Goal: Ask a question

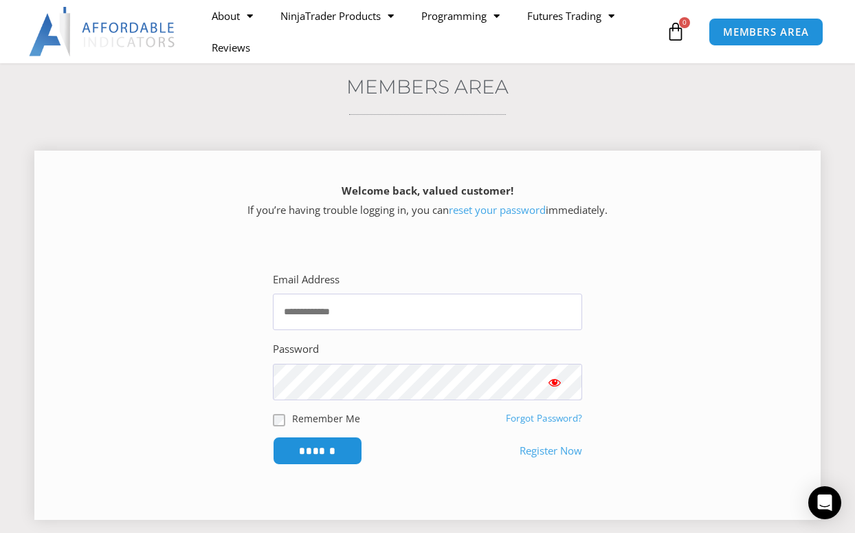
scroll to position [137, 0]
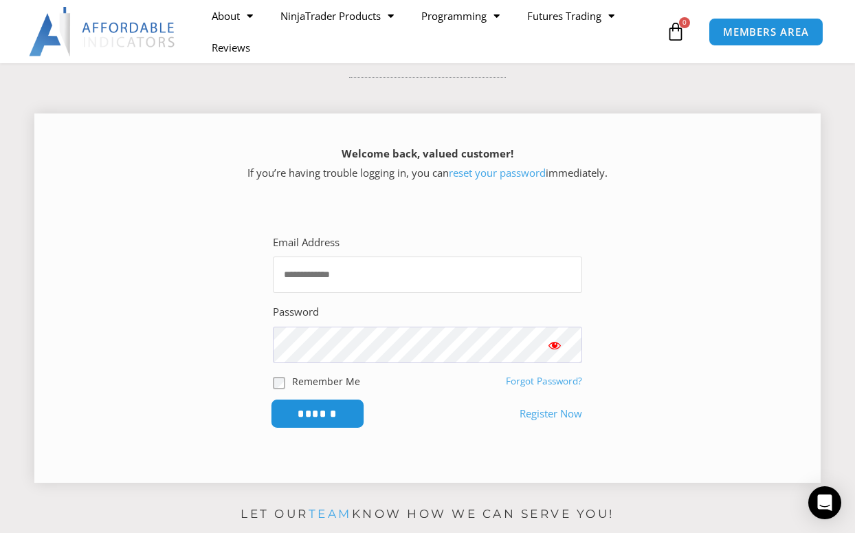
type input "**********"
click at [317, 414] on input "******" at bounding box center [318, 414] width 94 height 30
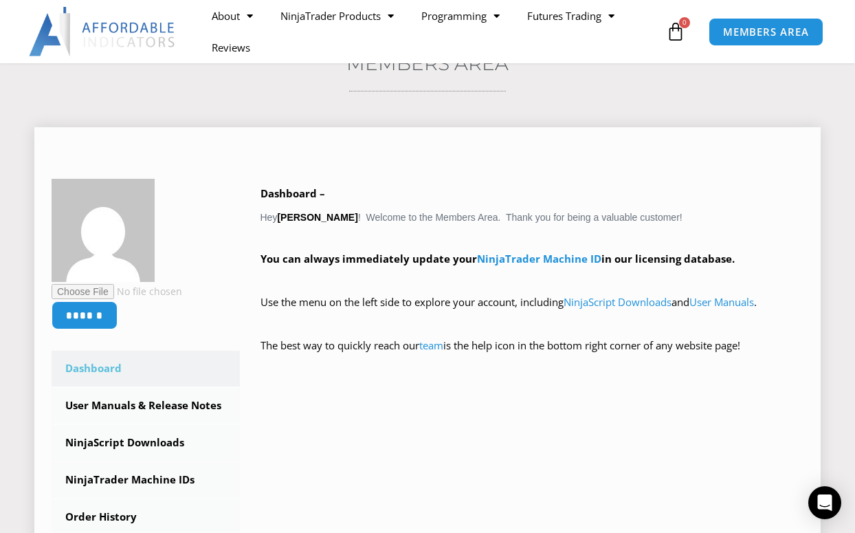
scroll to position [137, 0]
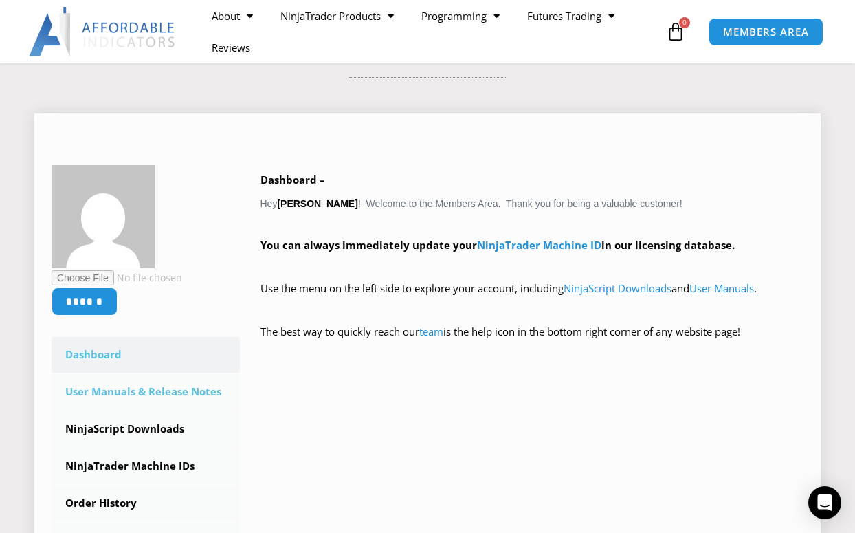
click at [118, 389] on link "User Manuals & Release Notes" at bounding box center [146, 392] width 188 height 36
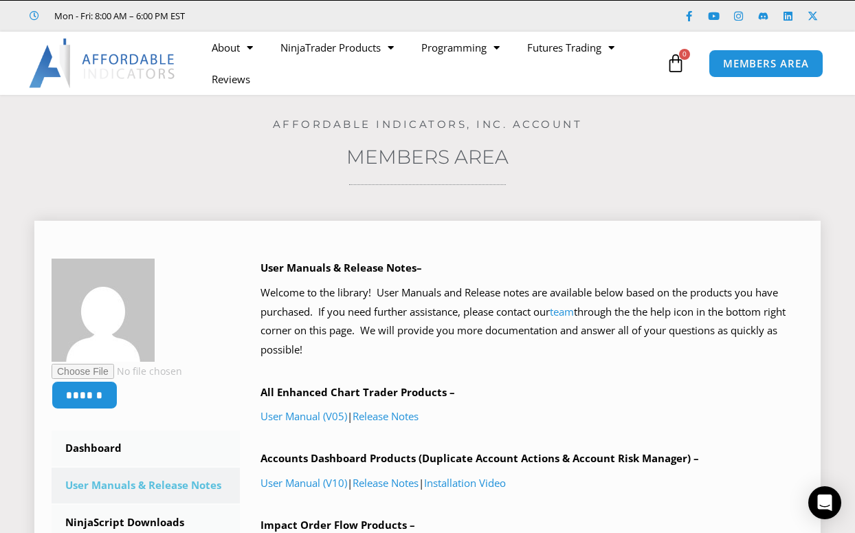
scroll to position [69, 0]
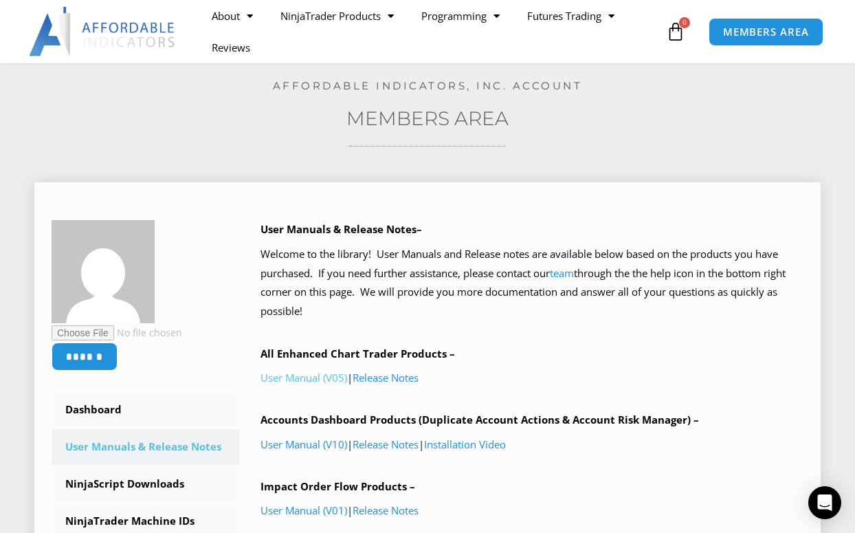
click at [291, 375] on link "User Manual (V05)" at bounding box center [304, 377] width 87 height 14
click at [828, 498] on icon "Open Intercom Messenger" at bounding box center [825, 503] width 16 height 18
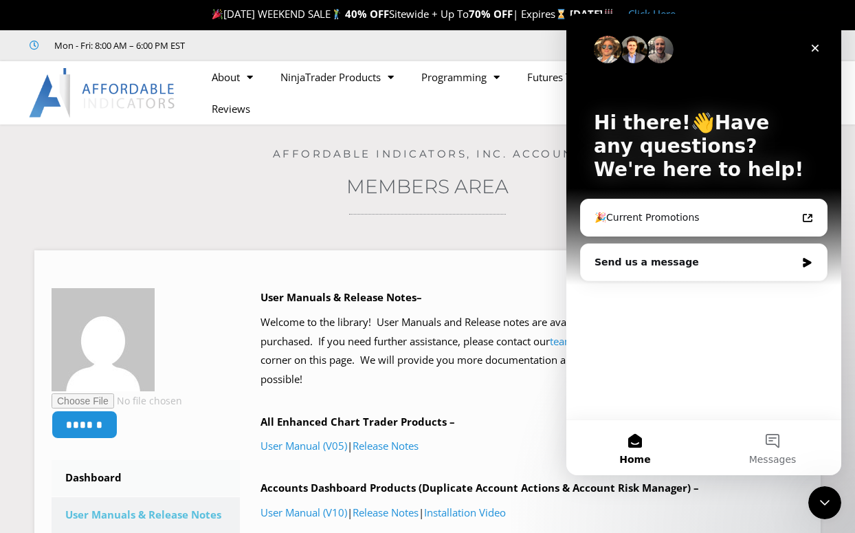
scroll to position [0, 0]
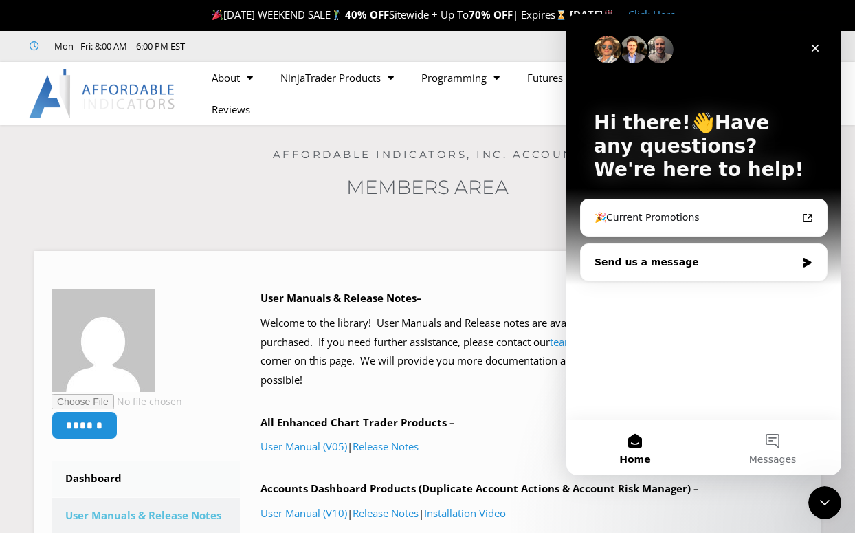
click at [807, 263] on icon "Intercom messenger" at bounding box center [807, 263] width 8 height 10
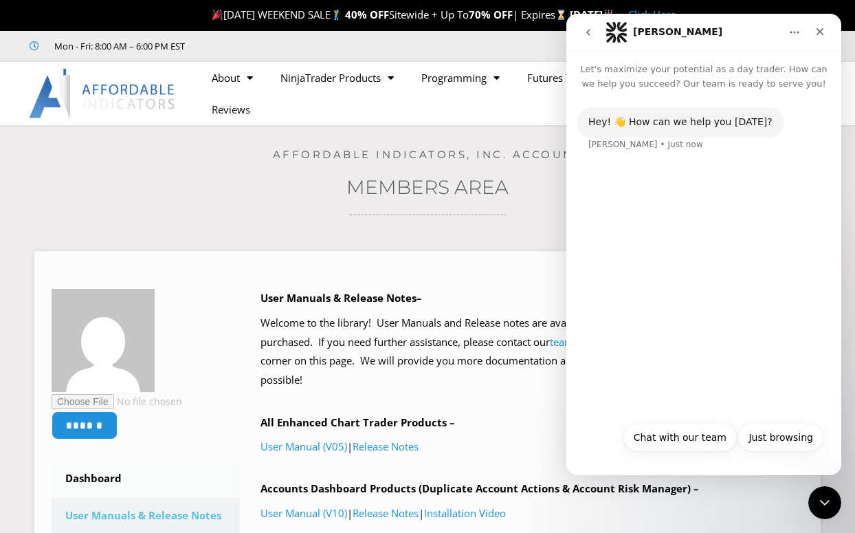
click at [611, 165] on div "Hey! 👋 How can we help you [DATE]? [PERSON_NAME] • Just now" at bounding box center [703, 137] width 253 height 60
click at [676, 436] on button "Chat with our team" at bounding box center [679, 436] width 113 height 27
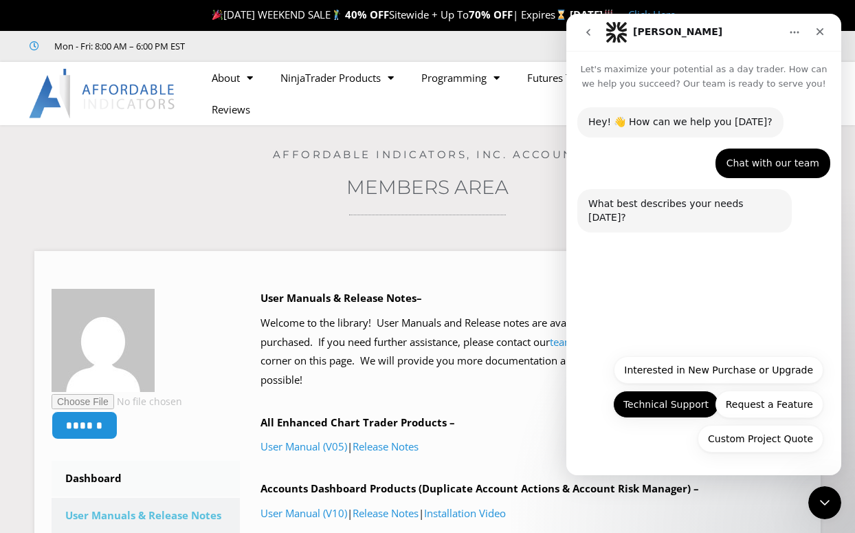
click at [651, 406] on button "Technical Support" at bounding box center [666, 403] width 106 height 27
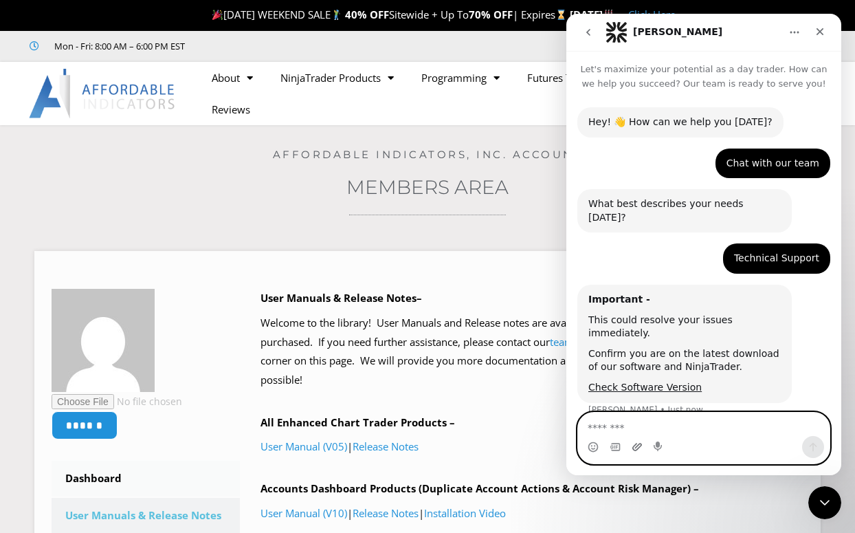
click at [639, 447] on icon "Upload attachment" at bounding box center [637, 447] width 10 height 8
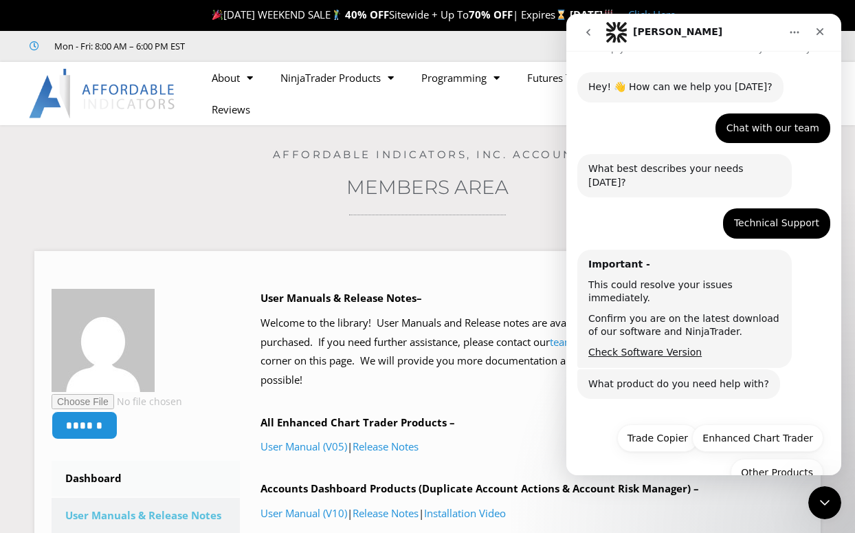
scroll to position [42, 0]
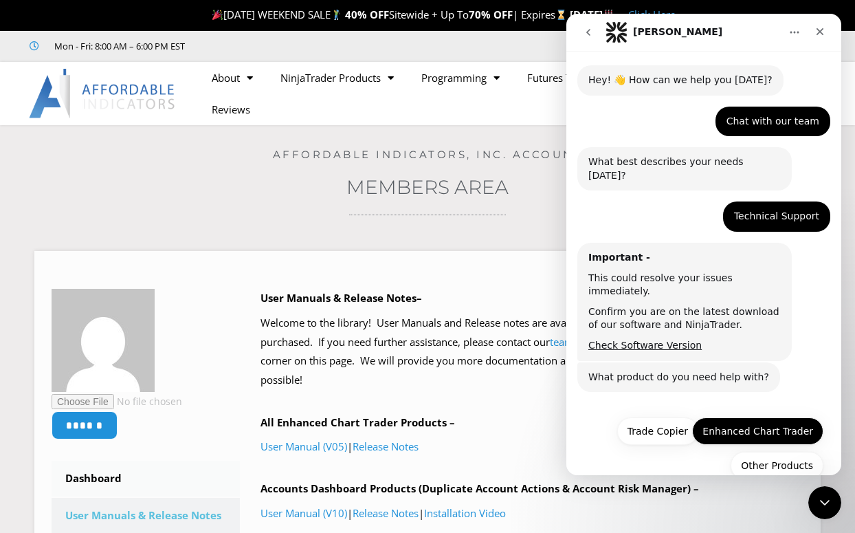
click at [746, 417] on button "Enhanced Chart Trader" at bounding box center [757, 430] width 131 height 27
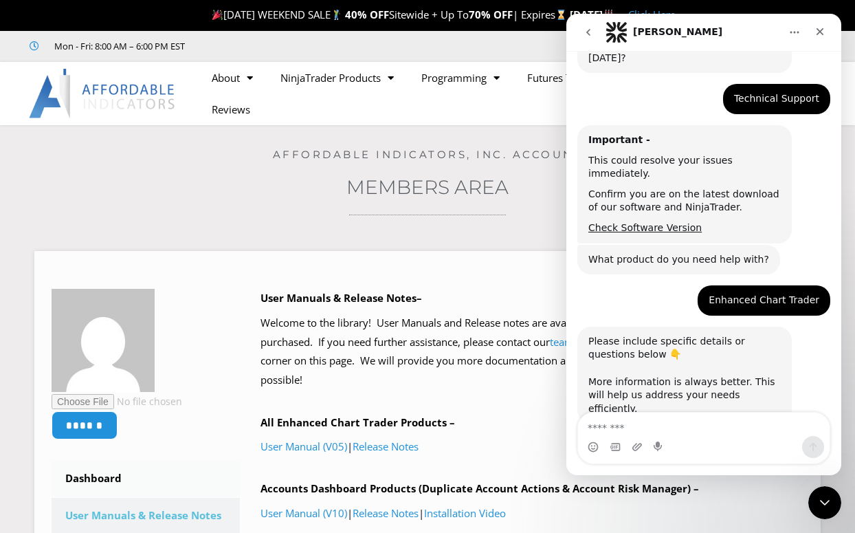
scroll to position [211, 0]
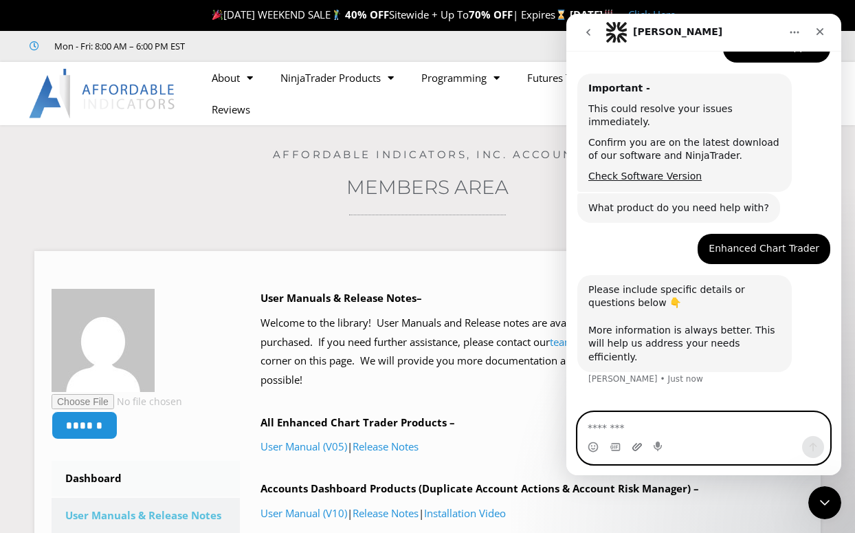
click at [636, 447] on icon "Upload attachment" at bounding box center [637, 447] width 10 height 8
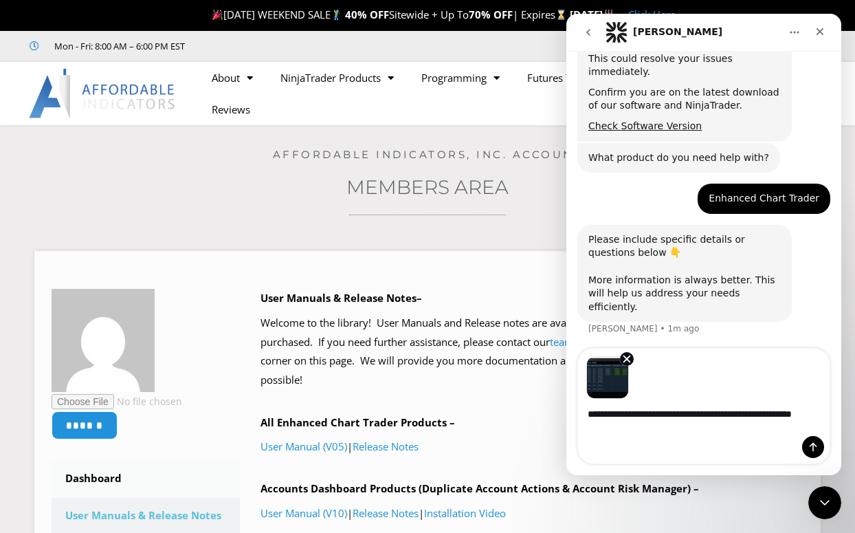
scroll to position [275, 0]
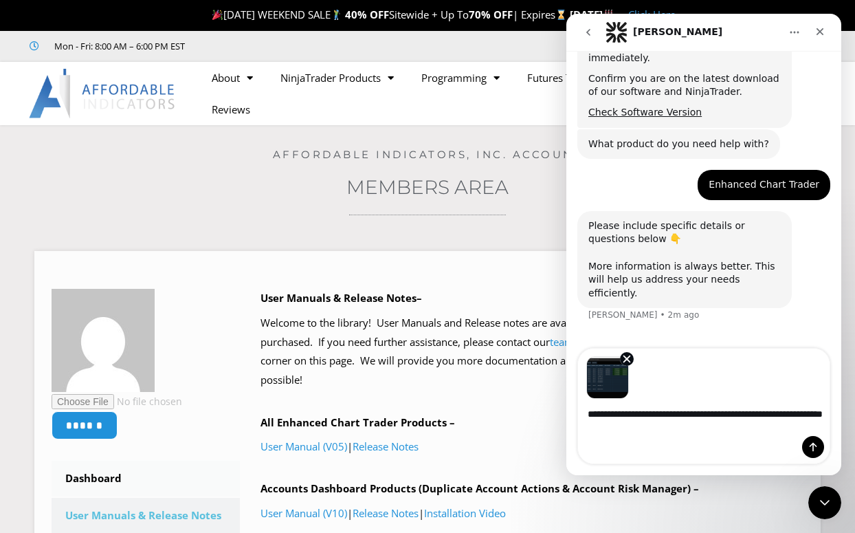
drag, startPoint x: 612, startPoint y: 400, endPoint x: 588, endPoint y: 450, distance: 55.6
click at [588, 450] on div "Intercom messenger" at bounding box center [704, 447] width 252 height 22
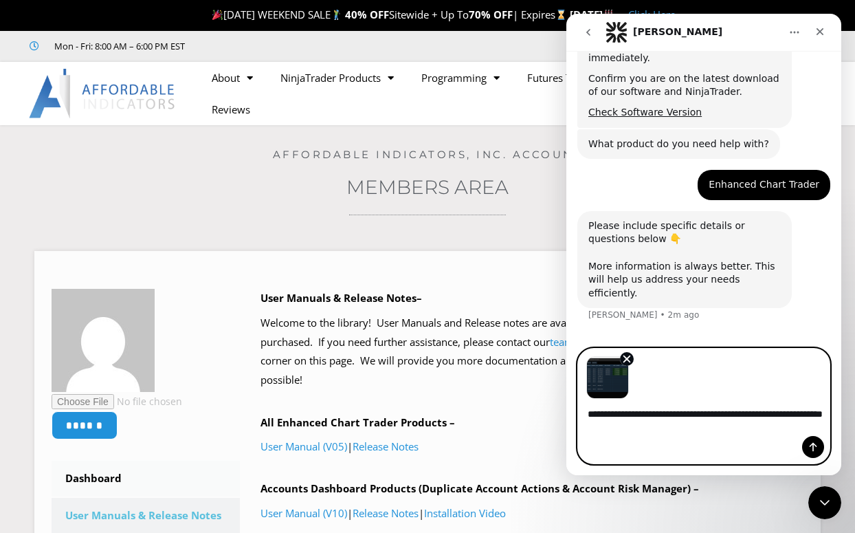
click at [660, 428] on textarea "**********" at bounding box center [704, 417] width 252 height 37
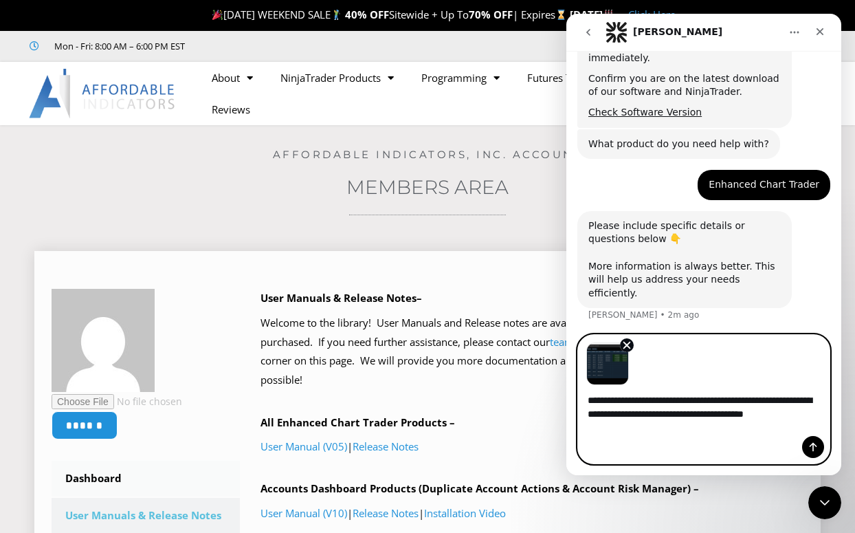
scroll to position [289, 0]
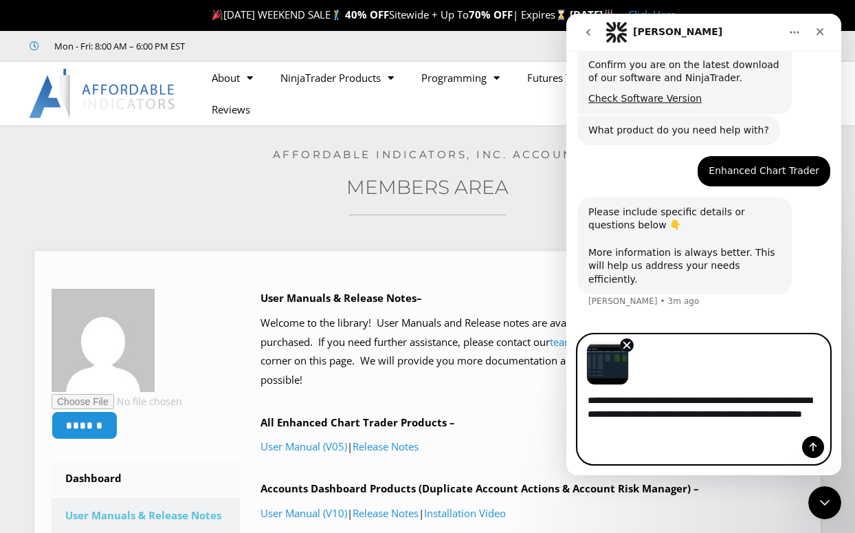
click at [721, 428] on textarea "**********" at bounding box center [704, 410] width 252 height 51
type textarea "**********"
click at [814, 444] on icon "Send a message…" at bounding box center [814, 447] width 8 height 9
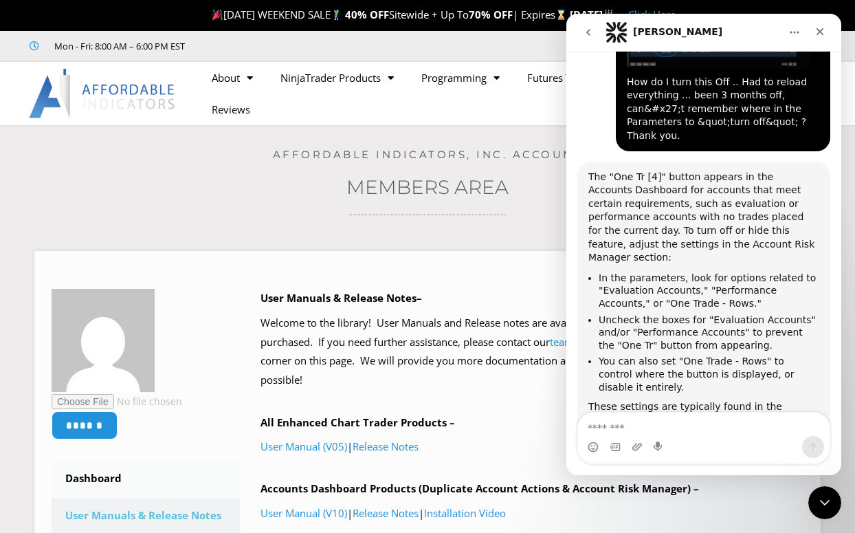
scroll to position [654, 0]
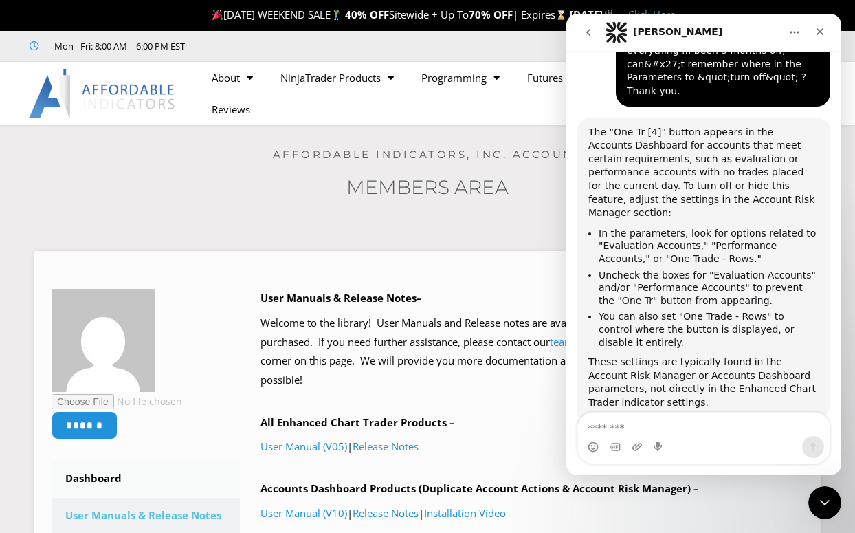
click at [634, 428] on textarea "Message…" at bounding box center [704, 423] width 252 height 23
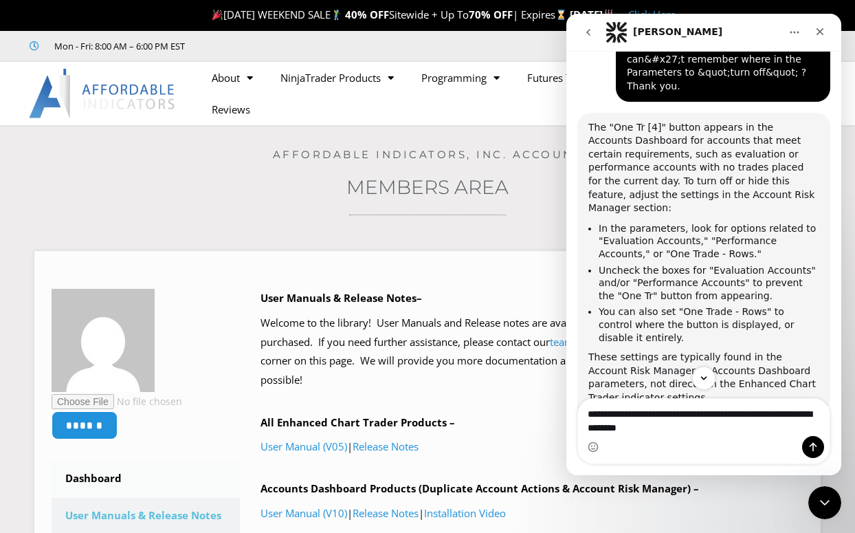
scroll to position [659, 0]
type textarea "**********"
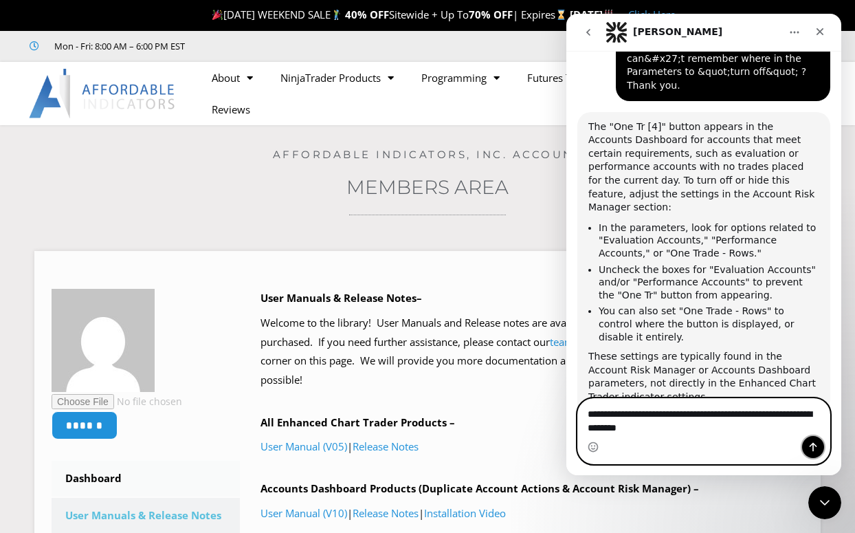
click at [812, 444] on icon "Send a message…" at bounding box center [814, 447] width 8 height 9
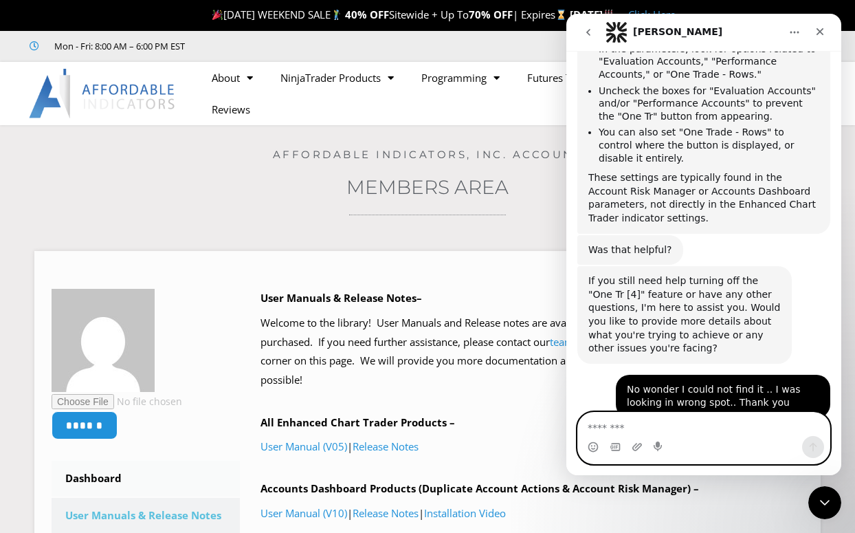
scroll to position [875, 0]
